Goal: Transaction & Acquisition: Download file/media

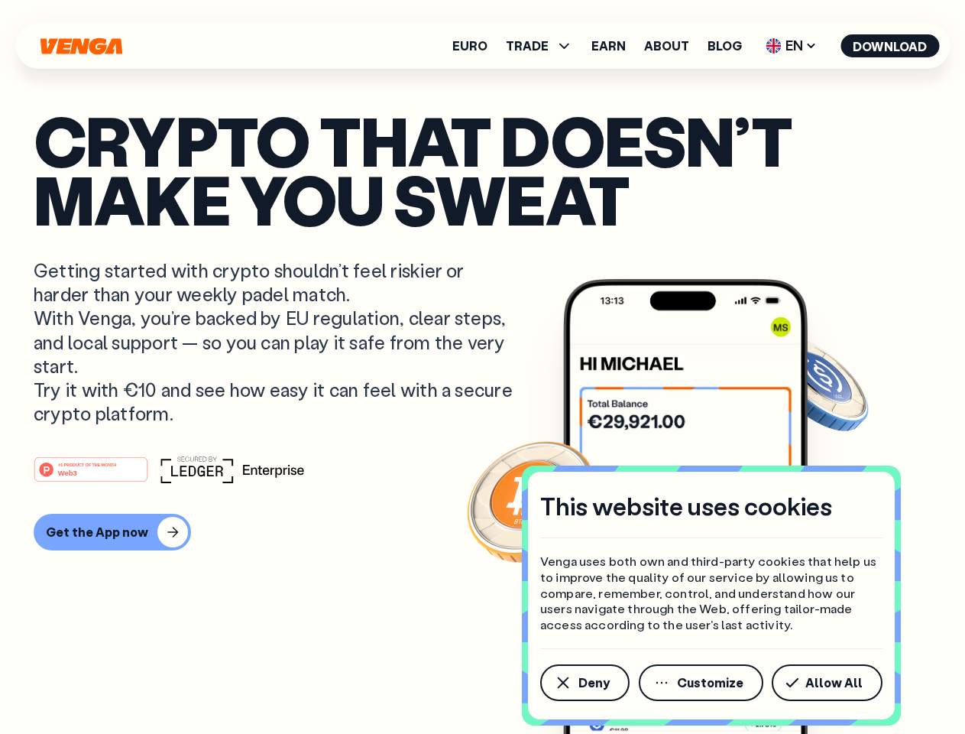
click at [482, 367] on p "Getting started with crypto shouldn’t feel riskier or harder than your weekly p…" at bounding box center [275, 341] width 483 height 167
click at [584, 682] on span "Deny" at bounding box center [594, 682] width 31 height 12
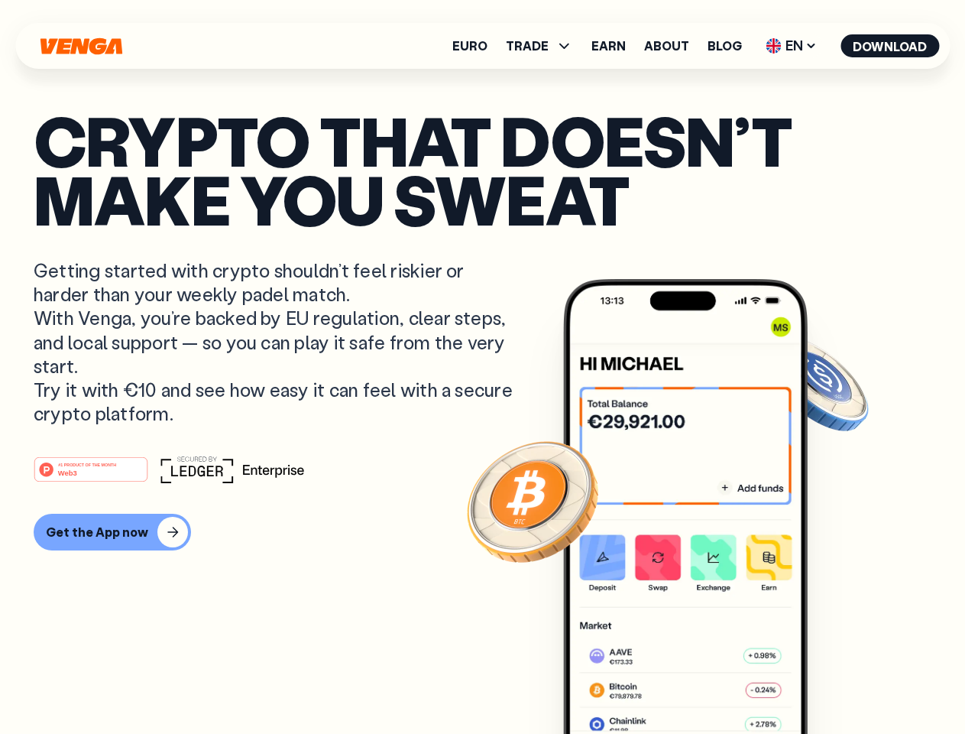
click at [702, 682] on img at bounding box center [685, 535] width 245 height 512
click at [830, 682] on article "Crypto that doesn’t make you sweat Getting started with crypto shouldn’t feel r…" at bounding box center [483, 397] width 898 height 573
click at [544, 46] on span "TRADE" at bounding box center [527, 46] width 43 height 12
click at [792, 46] on span "EN" at bounding box center [791, 46] width 62 height 24
click at [890, 46] on button "Download" at bounding box center [890, 45] width 99 height 23
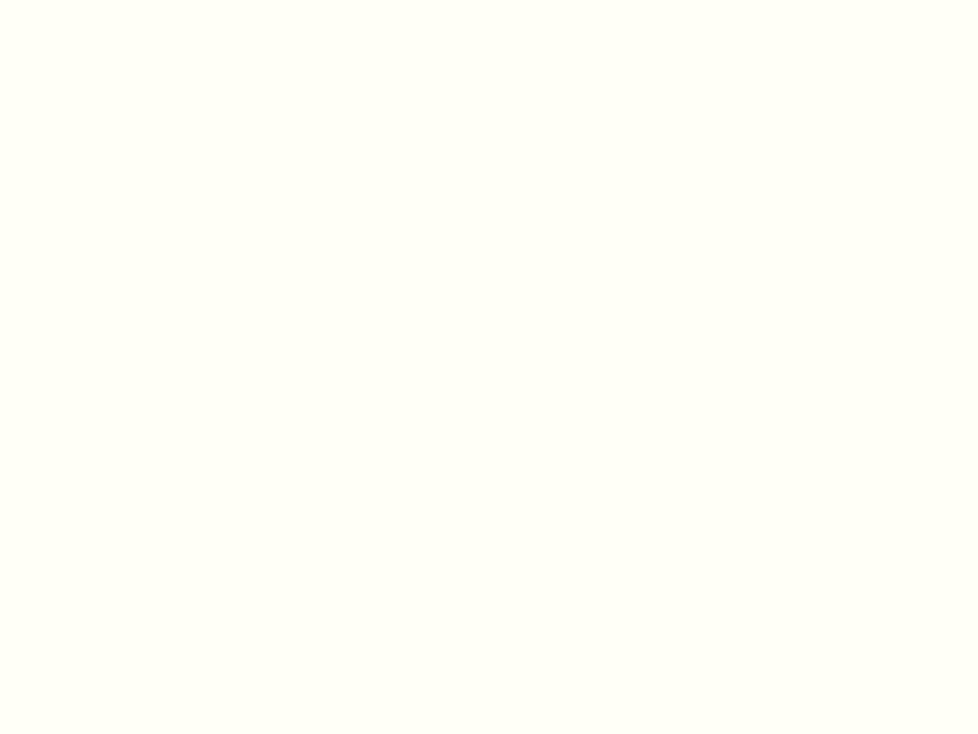
click at [110, 0] on html "This website uses cookies Venga uses both own and third-party cookies that help…" at bounding box center [489, 0] width 978 height 0
click at [93, 0] on html "This website uses cookies Venga uses both own and third-party cookies that help…" at bounding box center [489, 0] width 978 height 0
